Goal: Task Accomplishment & Management: Complete application form

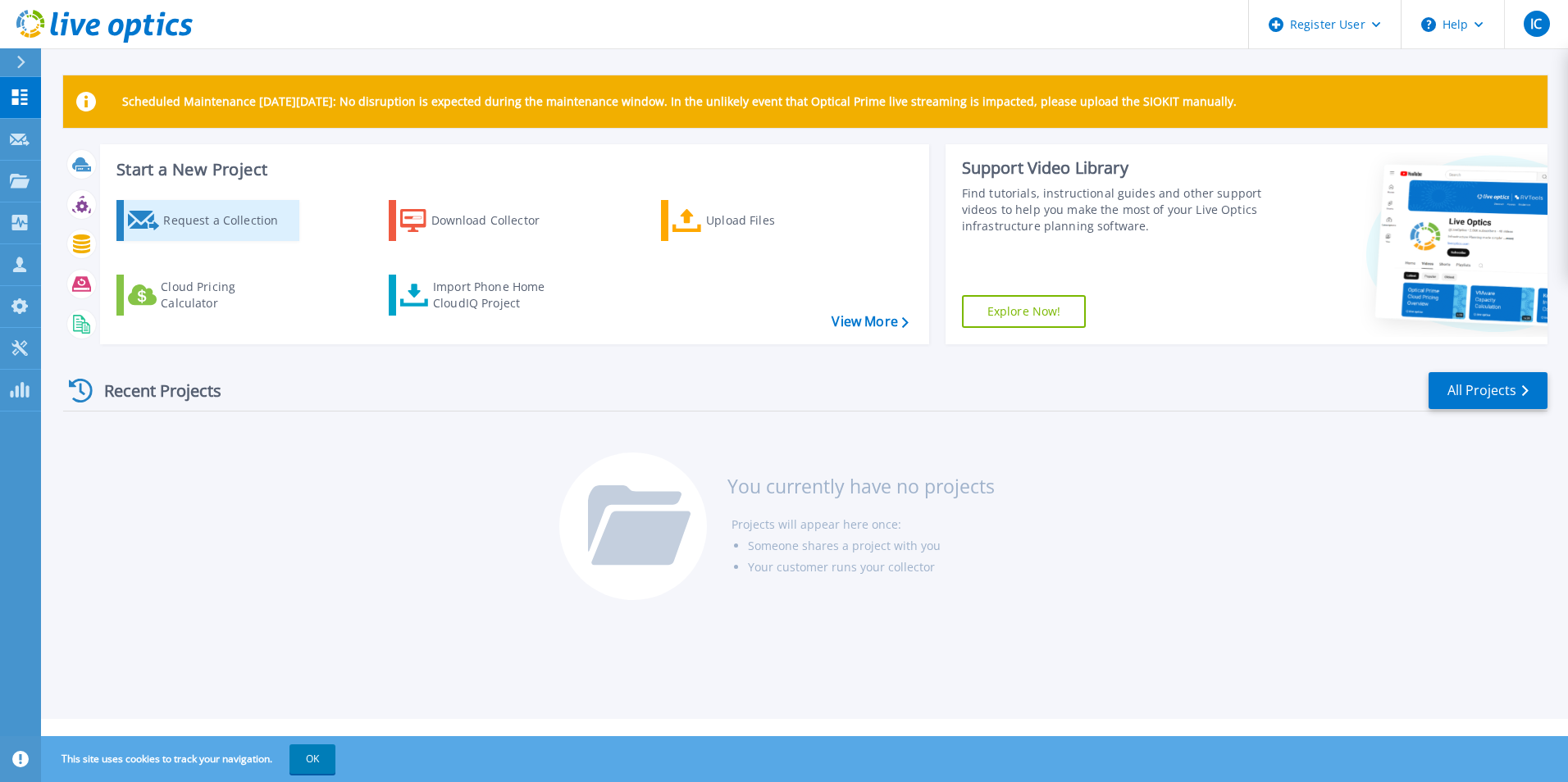
click at [200, 219] on div "Request a Collection" at bounding box center [229, 221] width 131 height 33
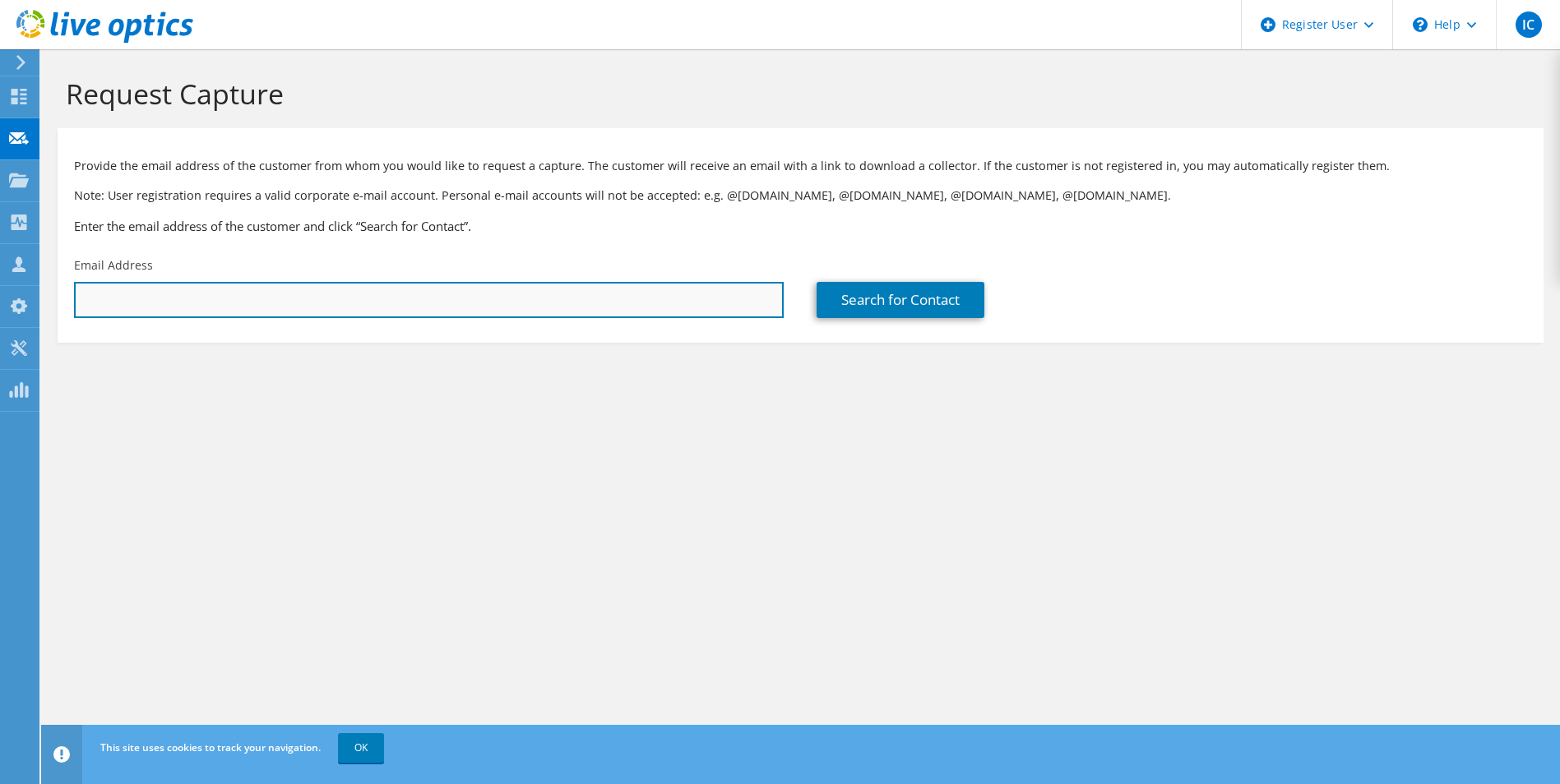
click at [176, 297] on input "text" at bounding box center [429, 300] width 710 height 36
paste input "gershwin.dejongh@fcca.com"
type input "gershwin.dejongh@fcca.com"
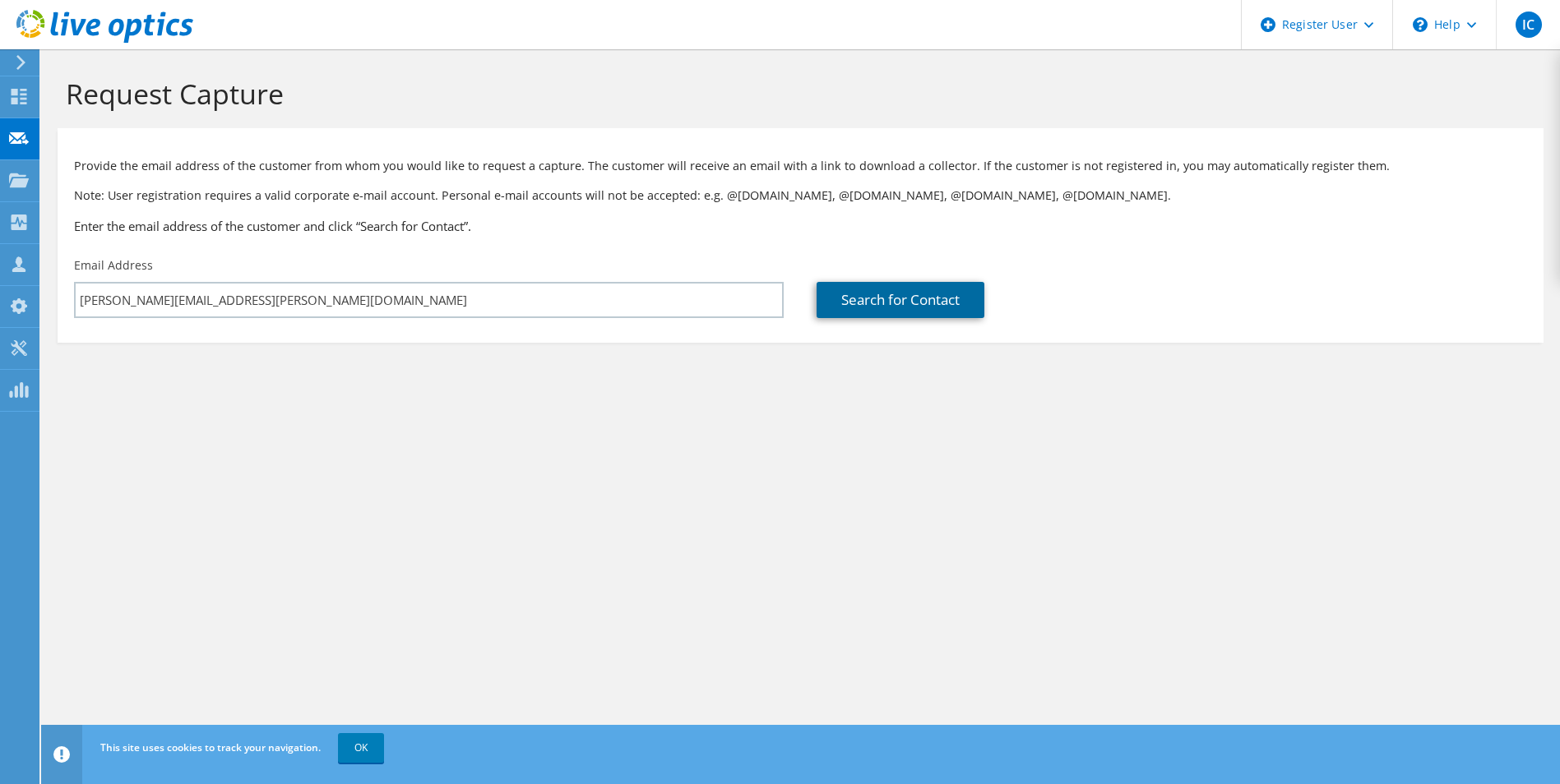
click at [885, 296] on link "Search for Contact" at bounding box center [900, 300] width 168 height 36
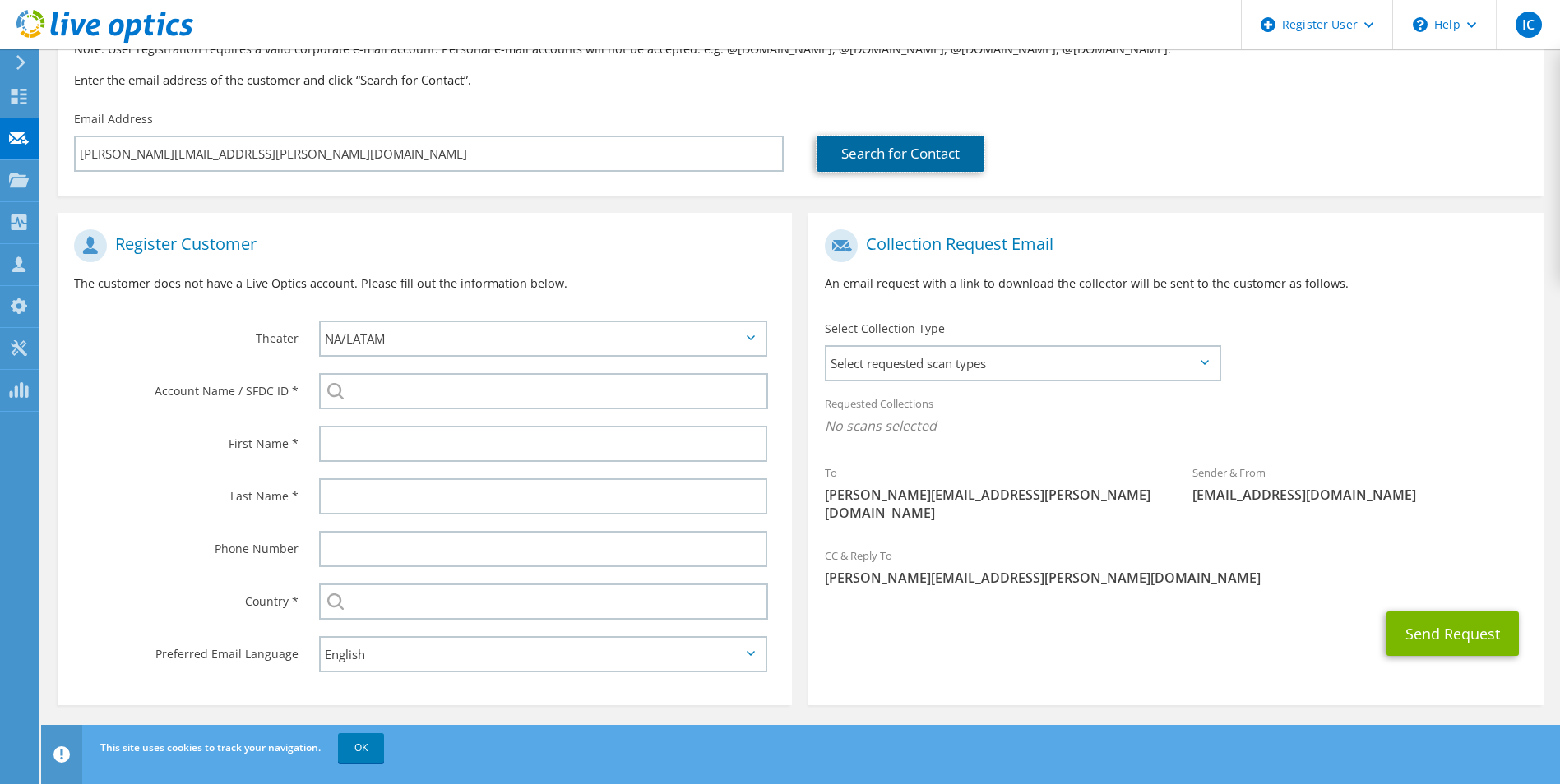
scroll to position [150, 0]
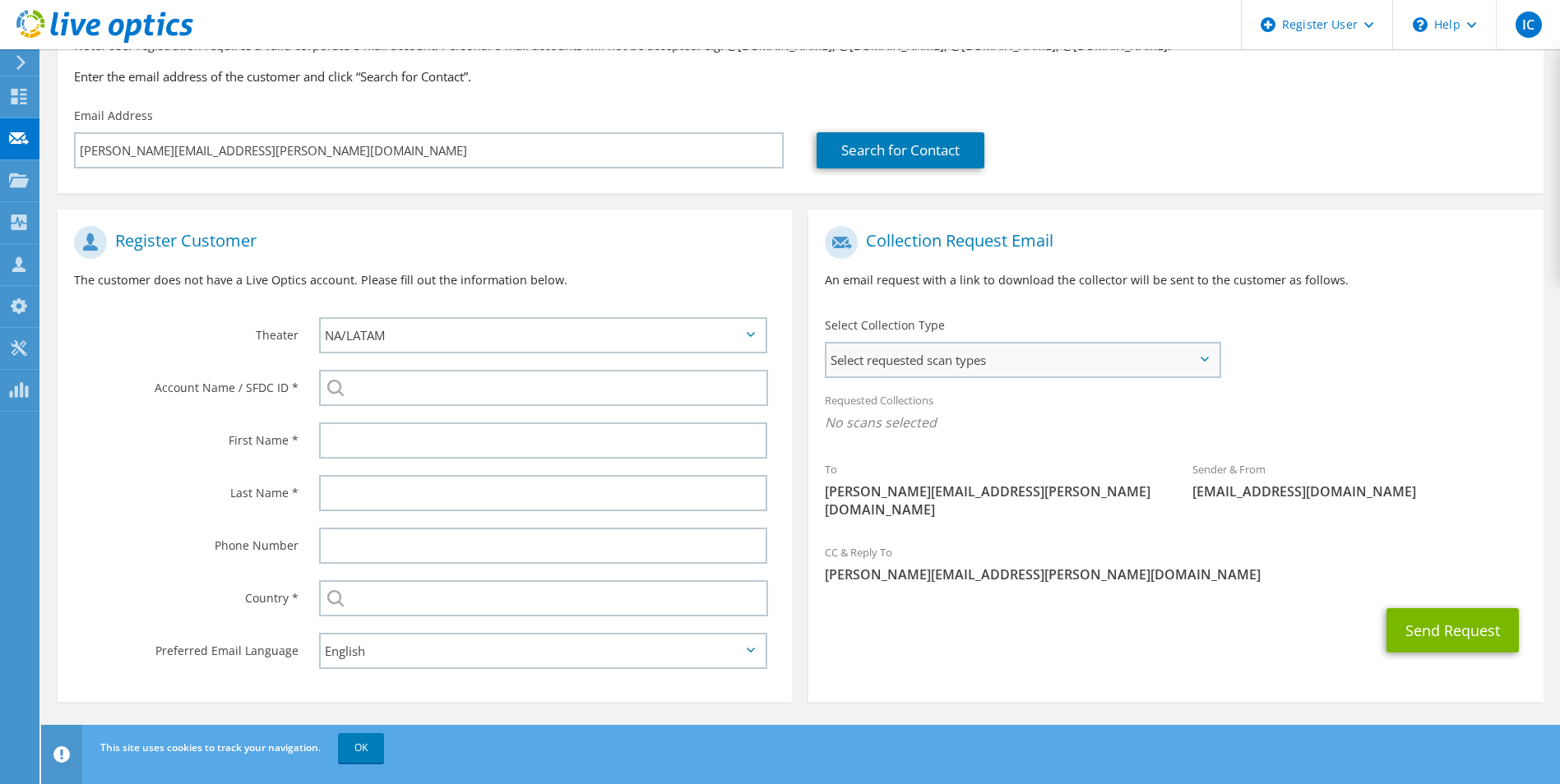
click at [1207, 364] on span "Select requested scan types" at bounding box center [1022, 360] width 392 height 33
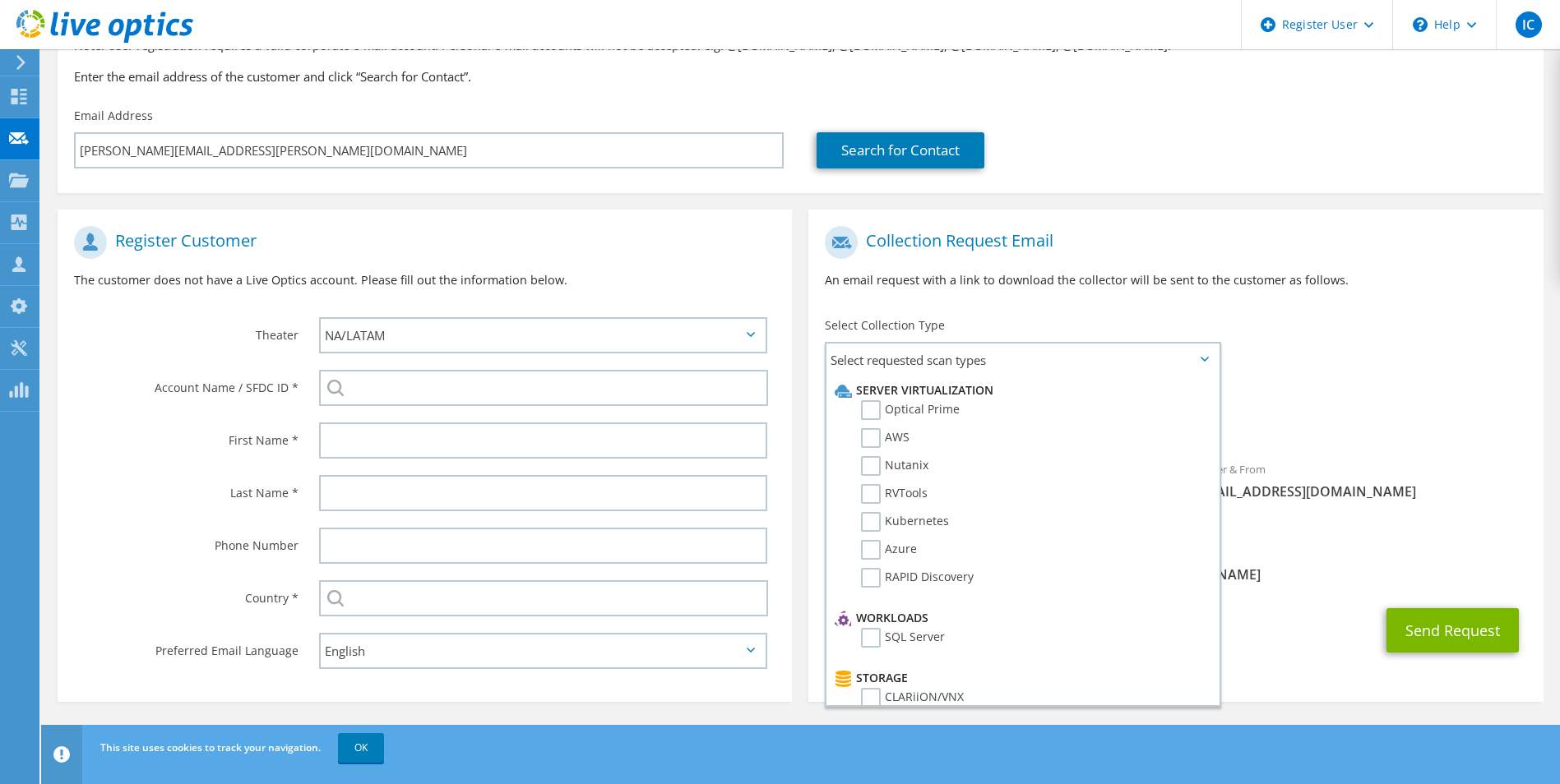
click at [1386, 309] on div "Collection Request Email An email request with a link to download the collector…" at bounding box center [1175, 264] width 734 height 92
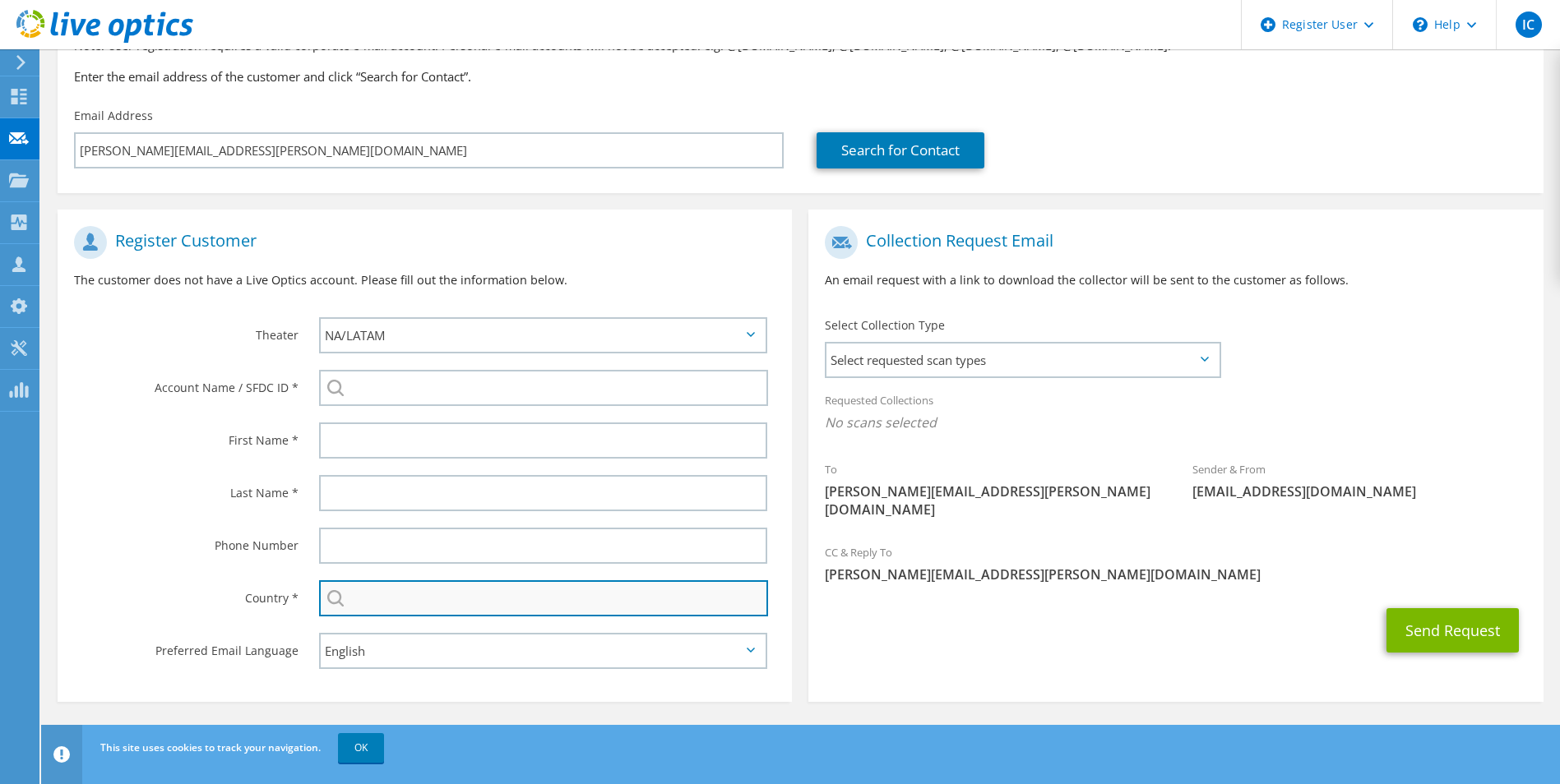
click at [412, 597] on input "text" at bounding box center [544, 598] width 450 height 36
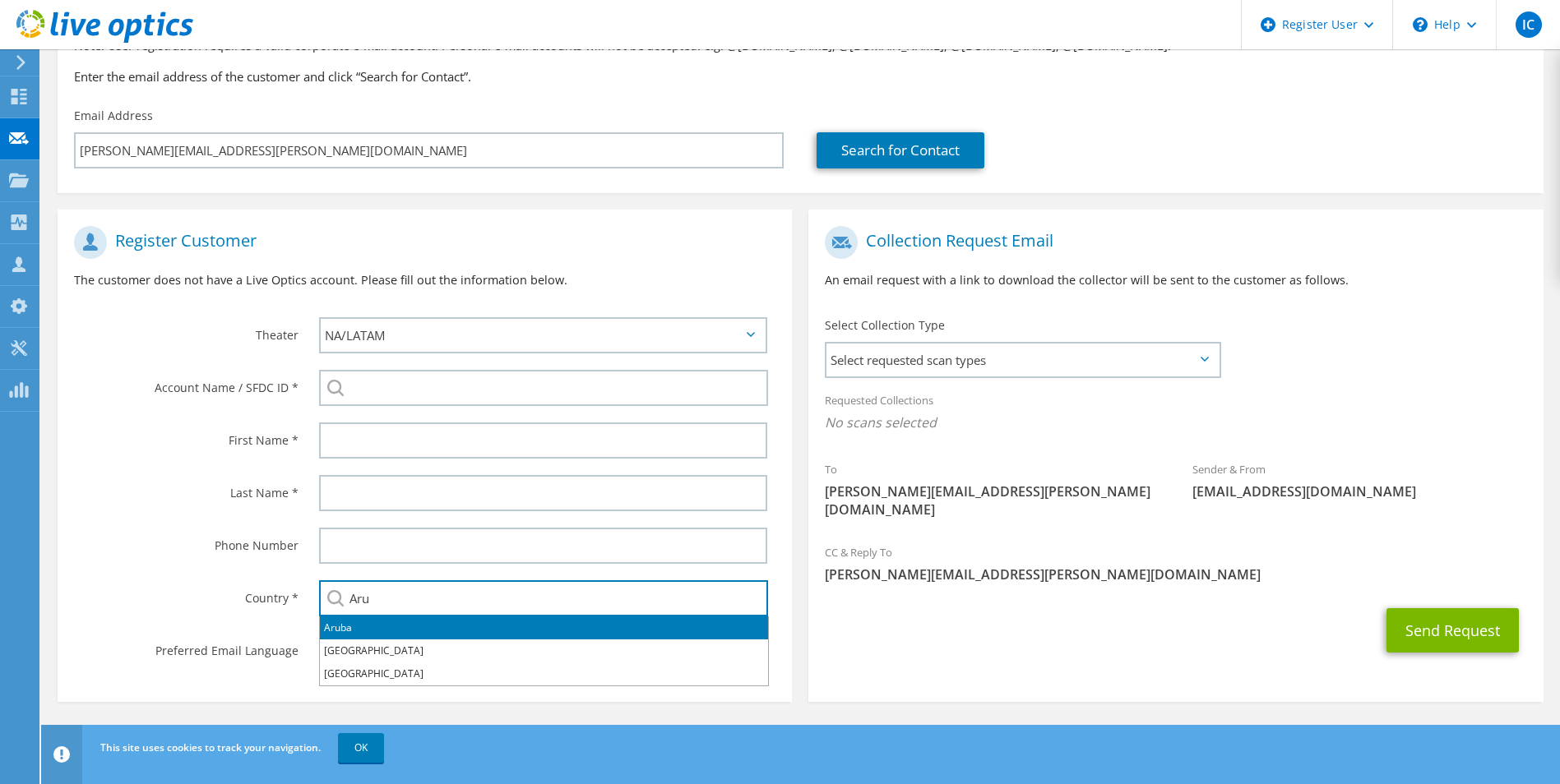
click at [344, 628] on li "Aruba" at bounding box center [544, 628] width 448 height 23
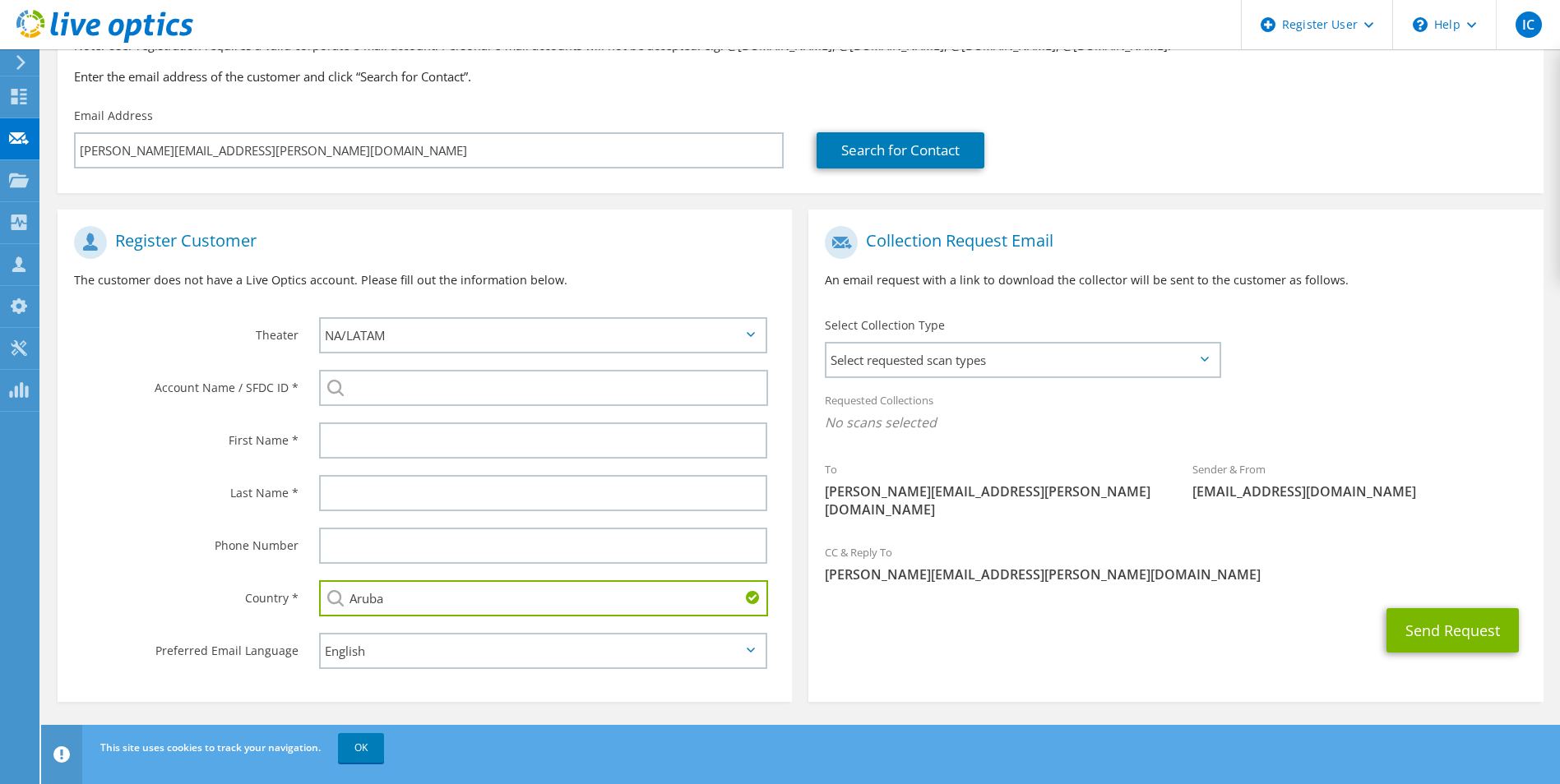
type input "Aruba"
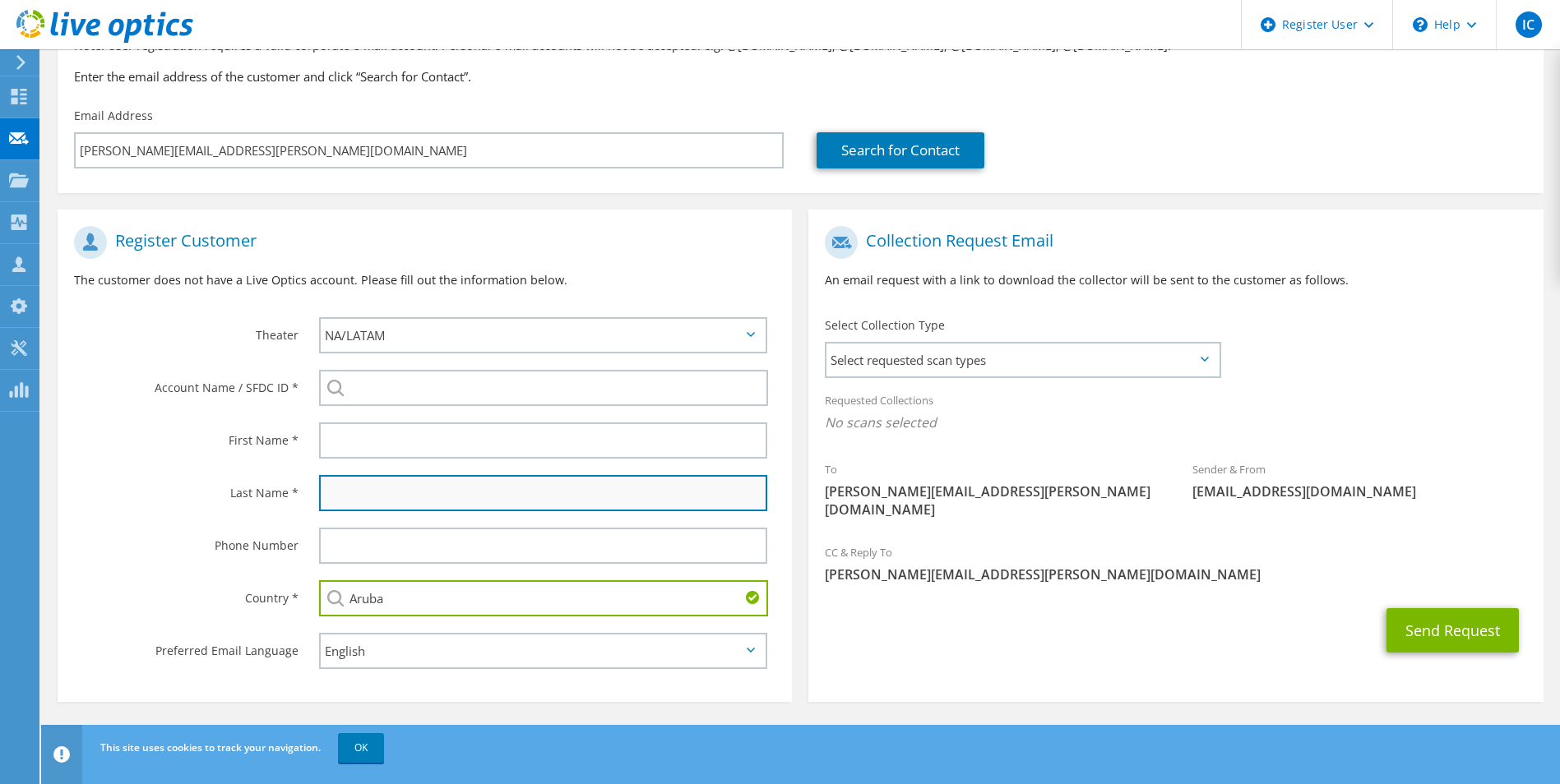
click at [378, 494] on input "text" at bounding box center [543, 494] width 449 height 36
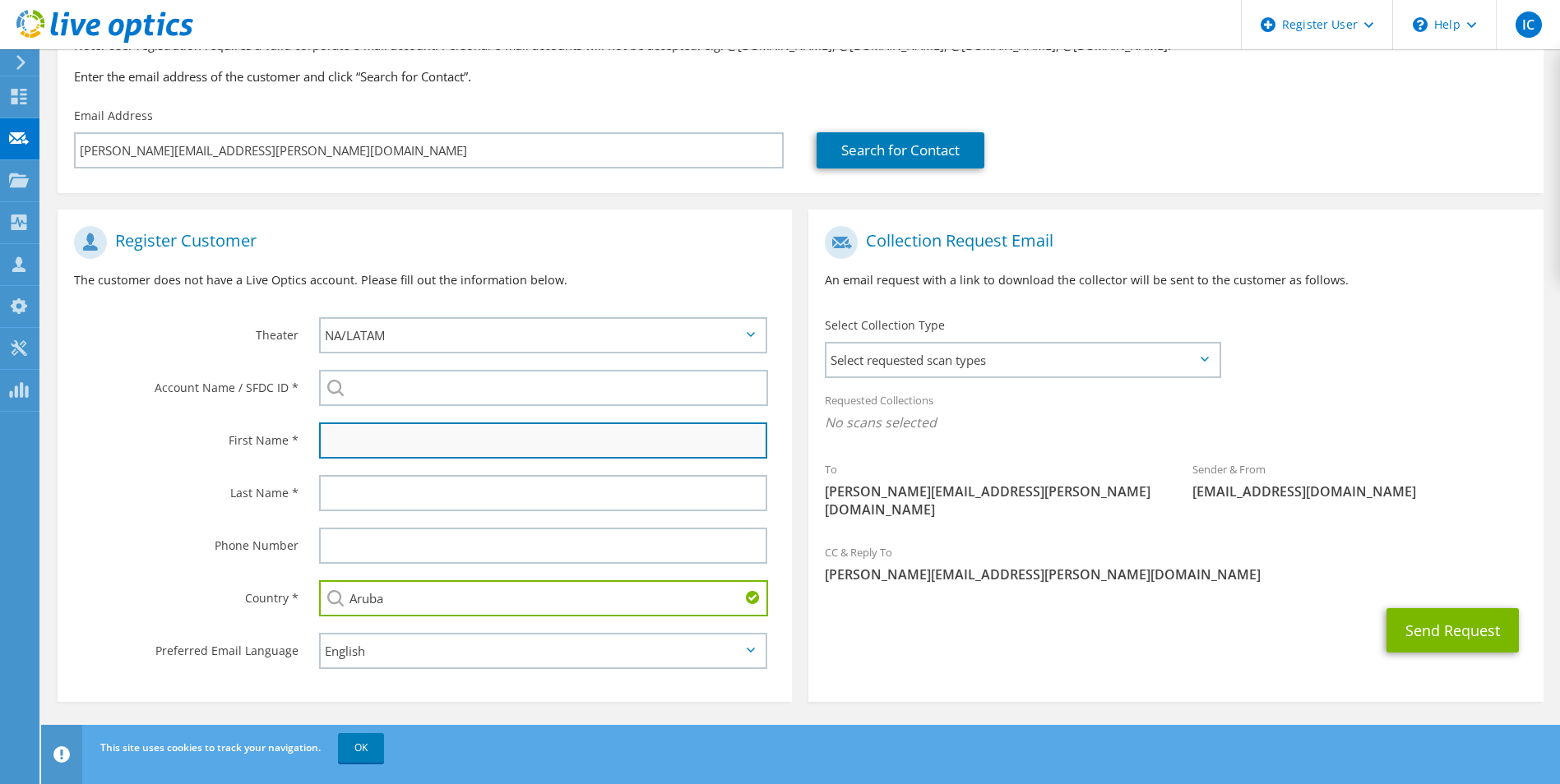
click at [380, 430] on input "text" at bounding box center [543, 441] width 449 height 36
paste input "Gershwin"
type input "Gershwin"
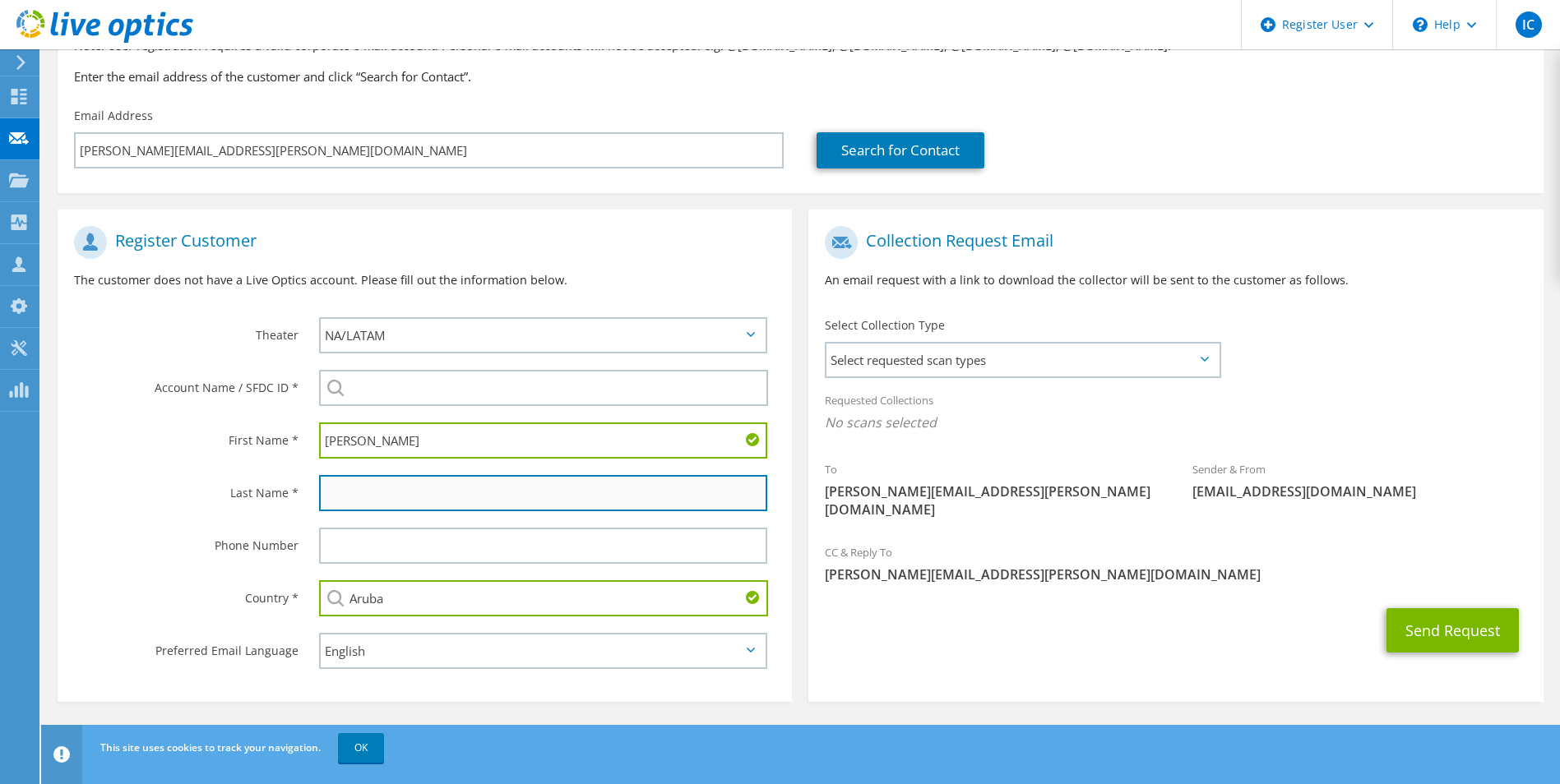
click at [375, 492] on input "text" at bounding box center [543, 494] width 449 height 36
paste input "de Jongh"
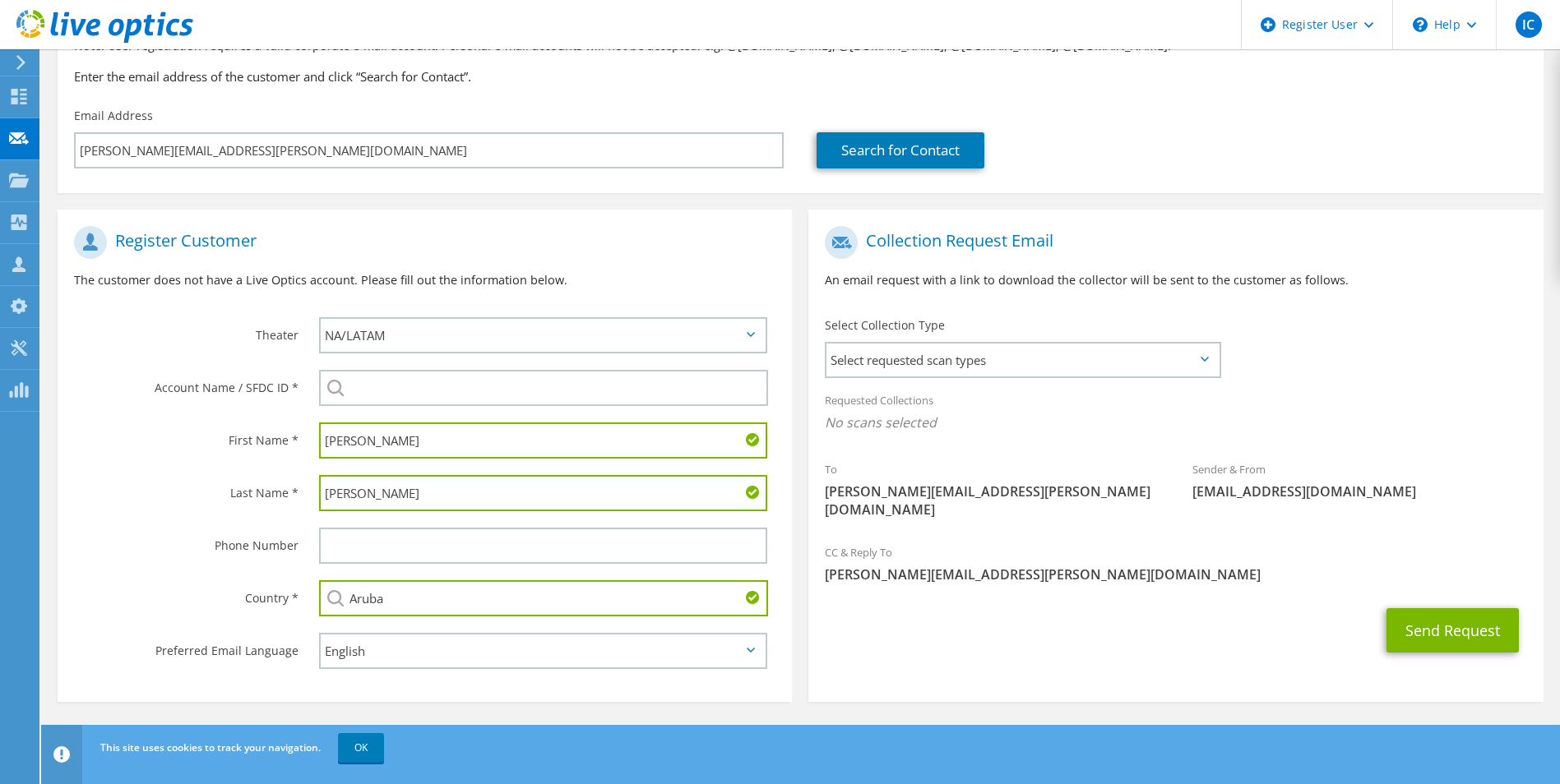
type input "de Jongh"
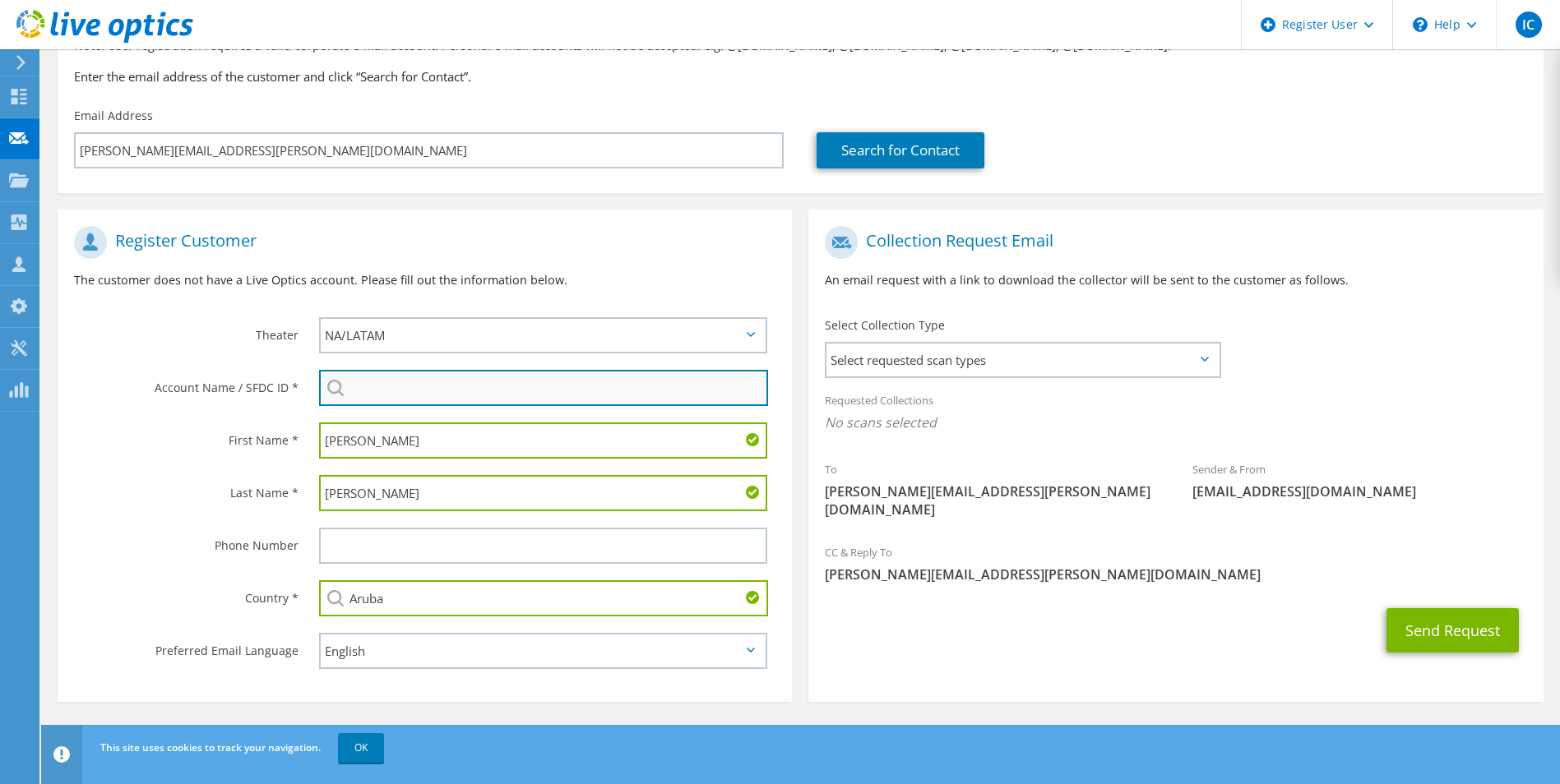
click at [512, 388] on input "search" at bounding box center [544, 388] width 450 height 36
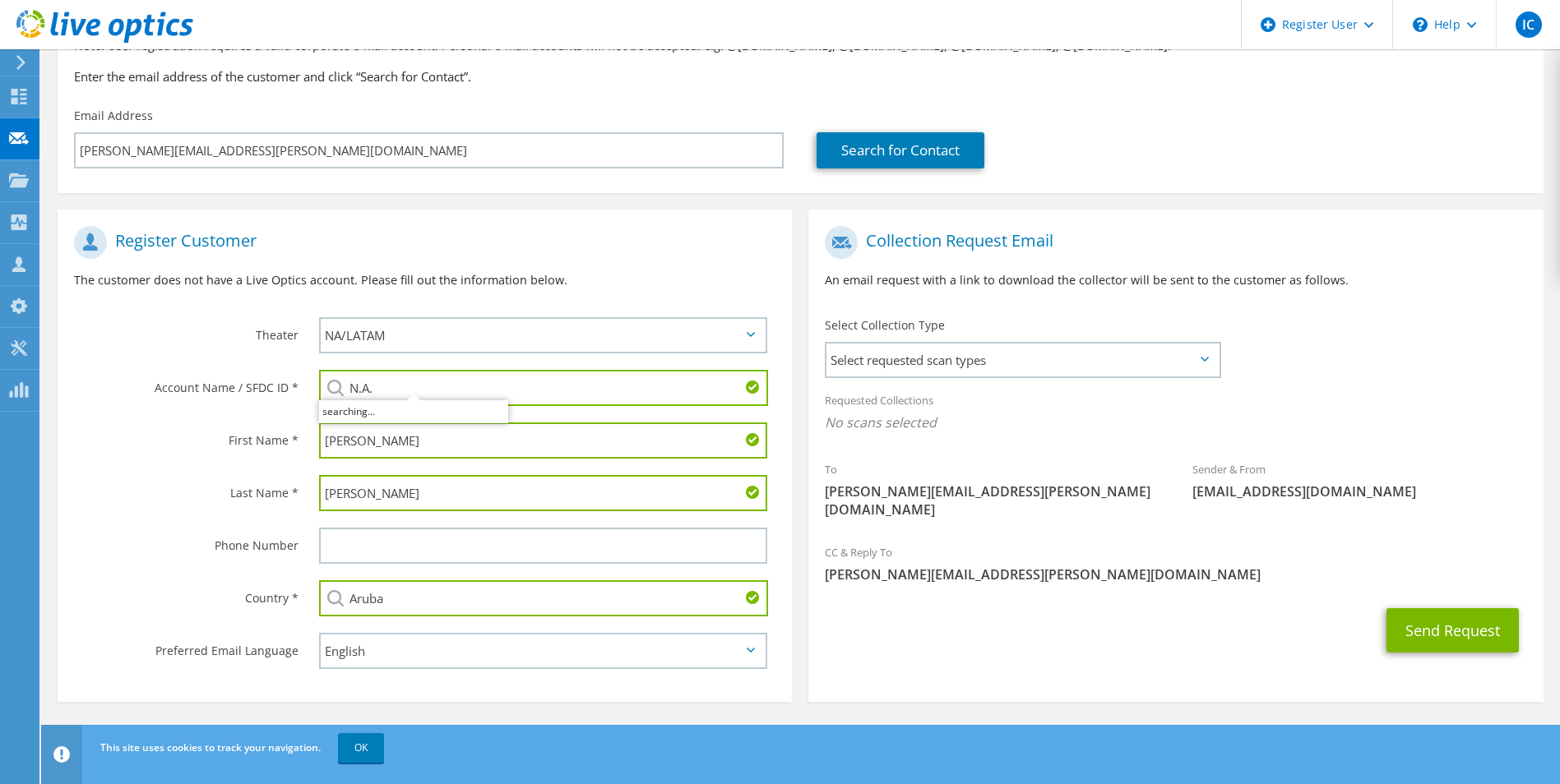
type input "N.A."
click at [171, 436] on label "First Name *" at bounding box center [187, 436] width 225 height 26
click at [1430, 610] on button "Send Request" at bounding box center [1452, 630] width 132 height 44
